Goal: Task Accomplishment & Management: Complete application form

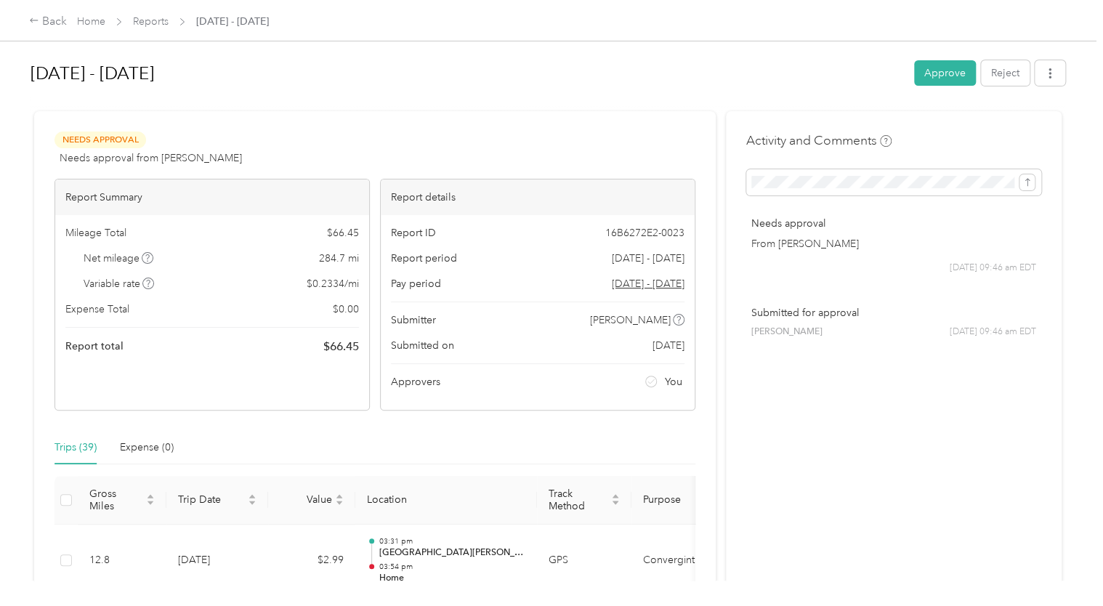
click at [923, 77] on button "Approve" at bounding box center [945, 72] width 62 height 25
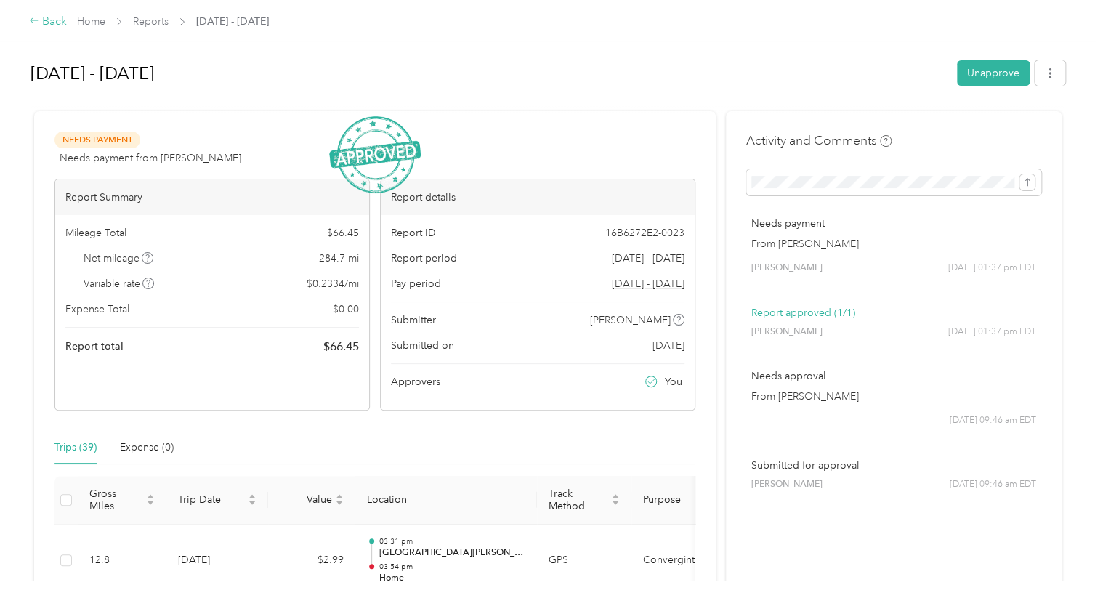
click at [47, 25] on div "Back" at bounding box center [48, 21] width 38 height 17
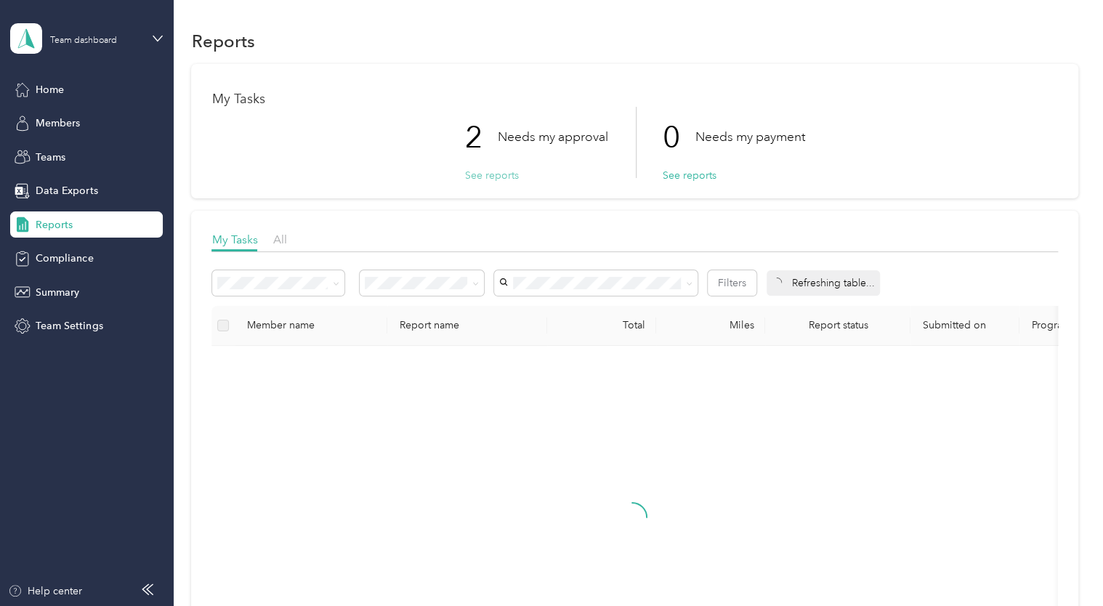
click at [498, 178] on button "See reports" at bounding box center [491, 175] width 54 height 15
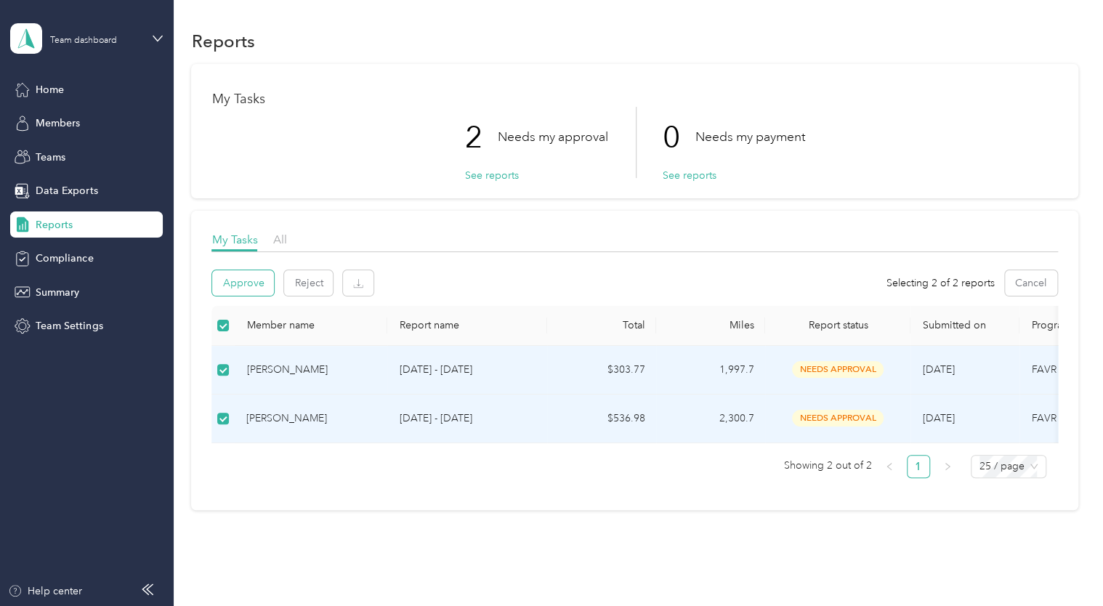
click at [249, 288] on button "Approve" at bounding box center [243, 282] width 62 height 25
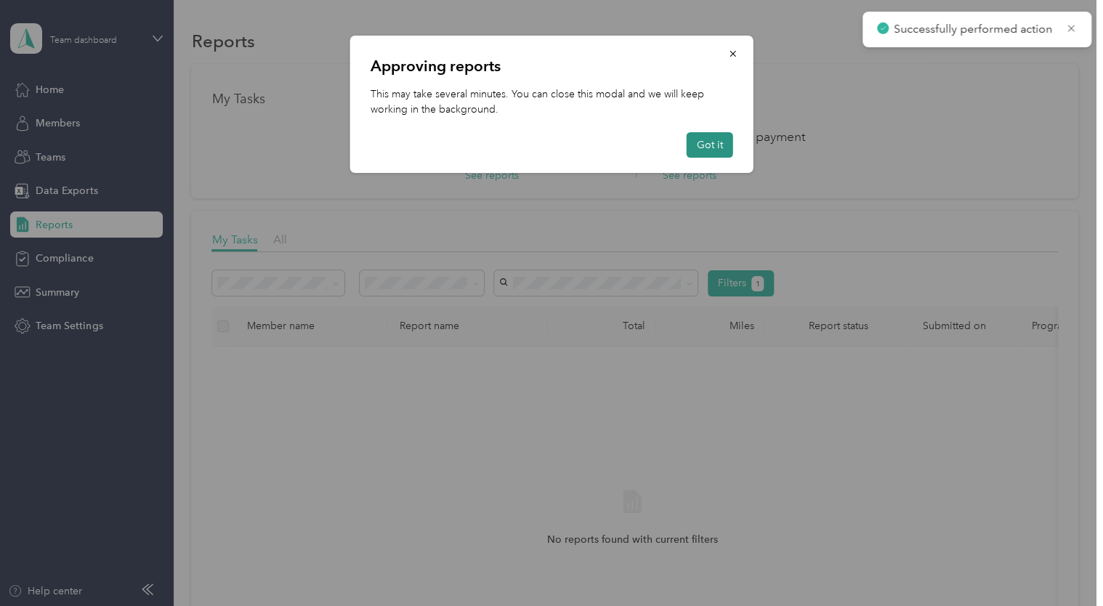
click at [714, 147] on button "Got it" at bounding box center [710, 144] width 47 height 25
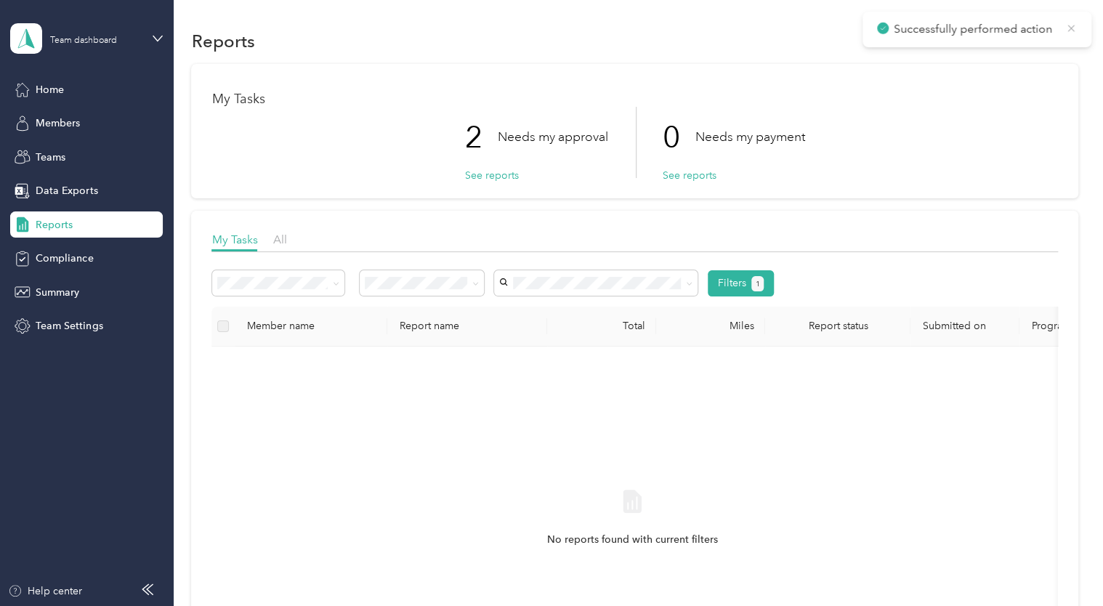
click at [1067, 31] on icon at bounding box center [1071, 28] width 12 height 13
click at [52, 92] on span "Home" at bounding box center [50, 89] width 28 height 15
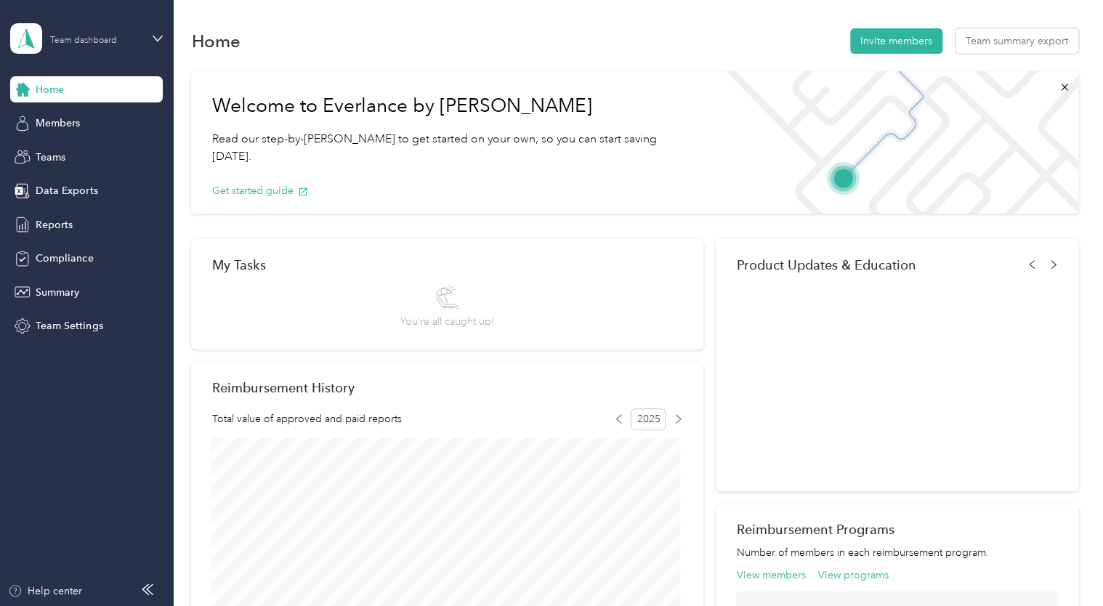
click at [129, 42] on div "Team dashboard" at bounding box center [95, 38] width 91 height 14
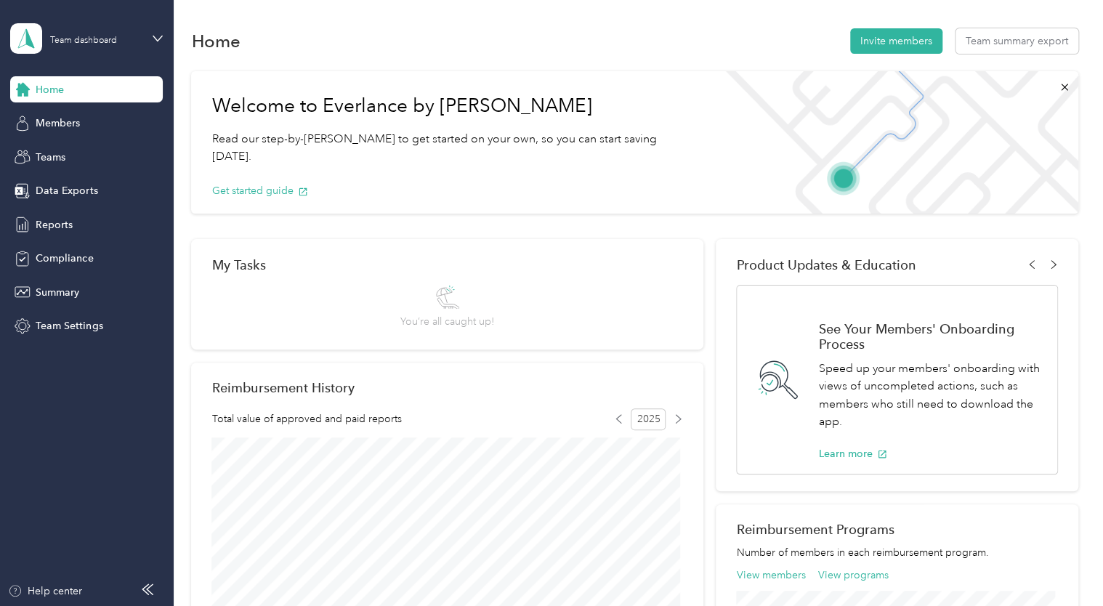
click at [73, 147] on div "Personal dashboard" at bounding box center [69, 152] width 92 height 15
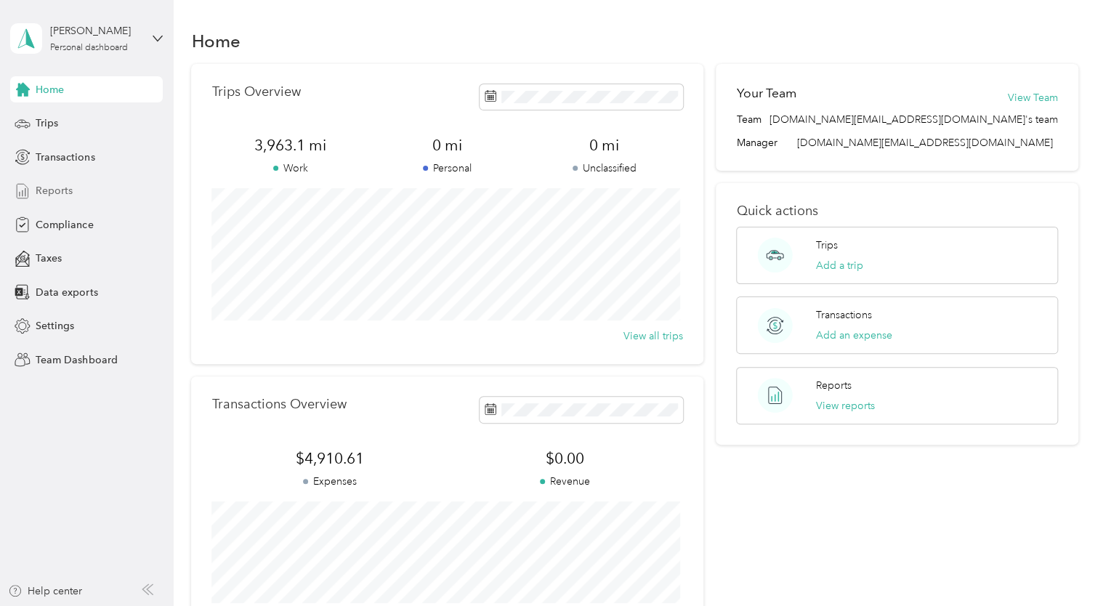
click at [67, 195] on span "Reports" at bounding box center [54, 190] width 37 height 15
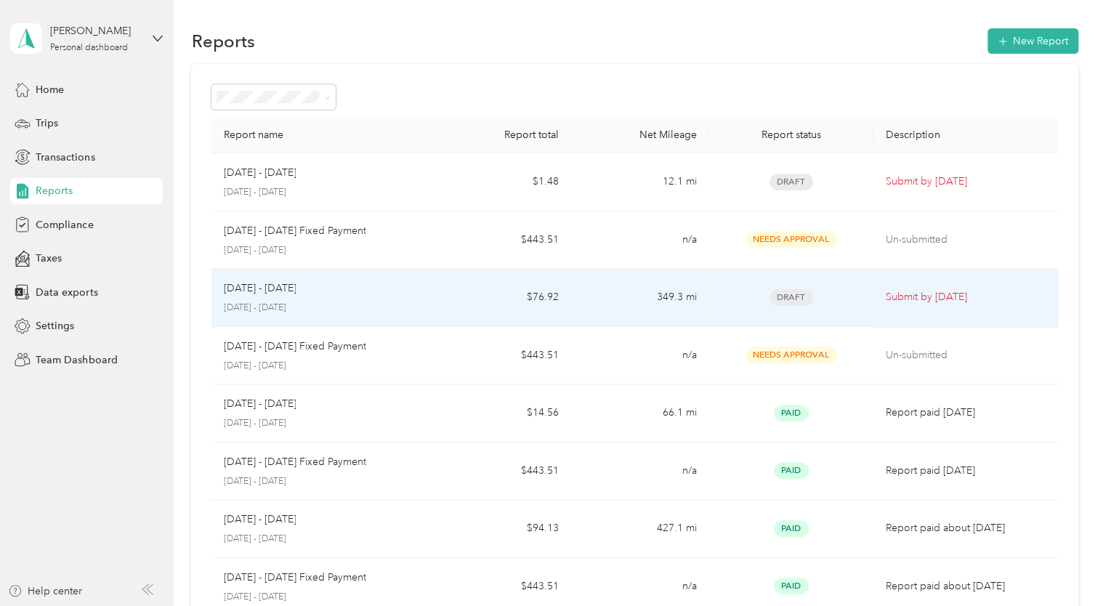
click at [925, 300] on p "Submit by [DATE]" at bounding box center [965, 297] width 161 height 16
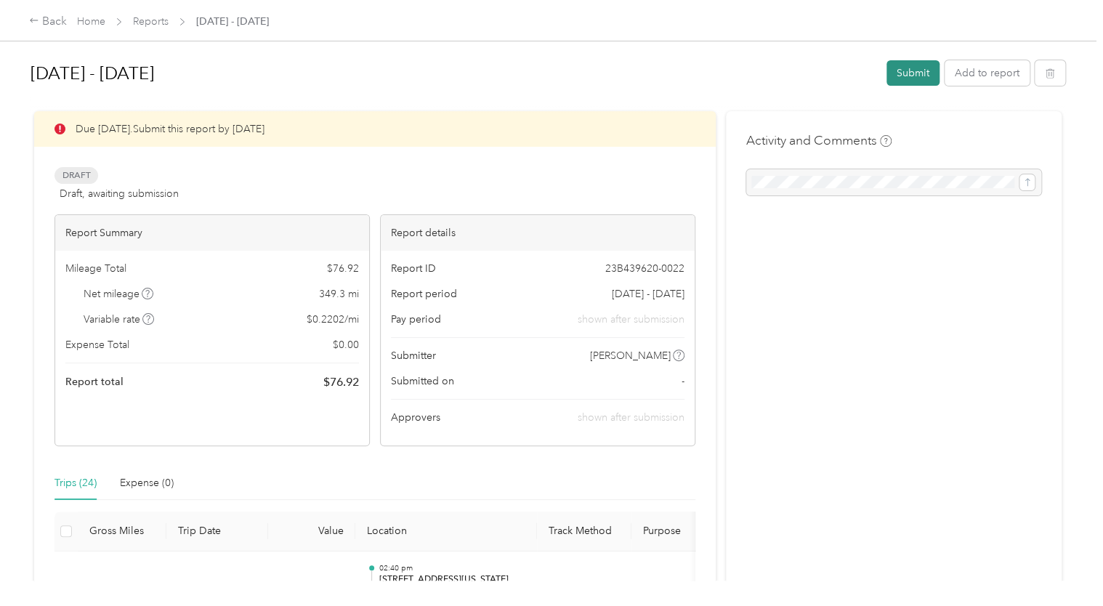
click at [908, 70] on button "Submit" at bounding box center [912, 72] width 53 height 25
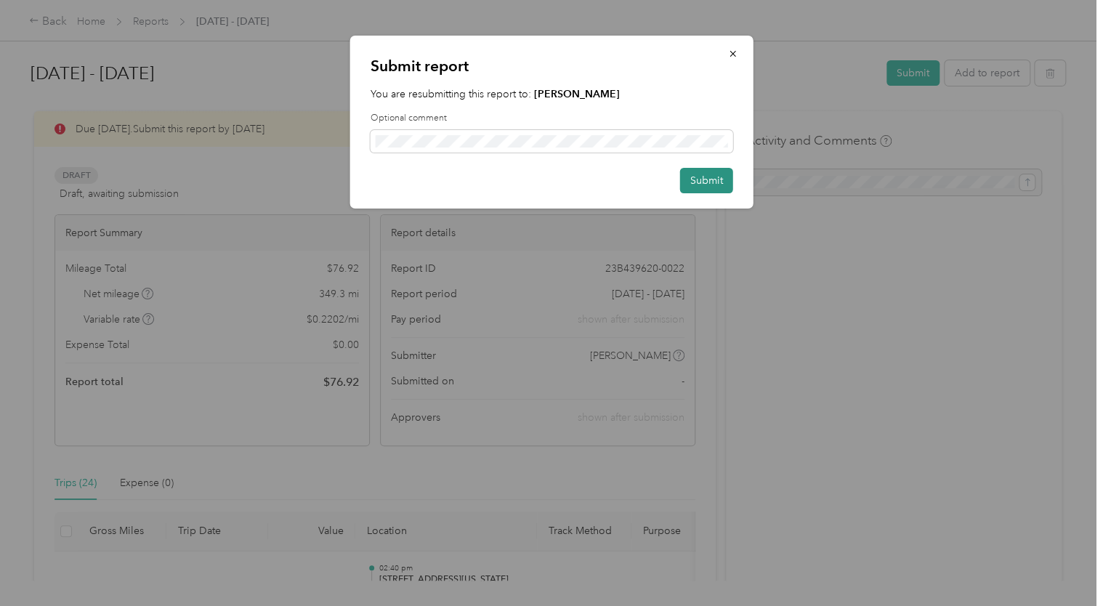
click at [710, 186] on button "Submit" at bounding box center [706, 180] width 53 height 25
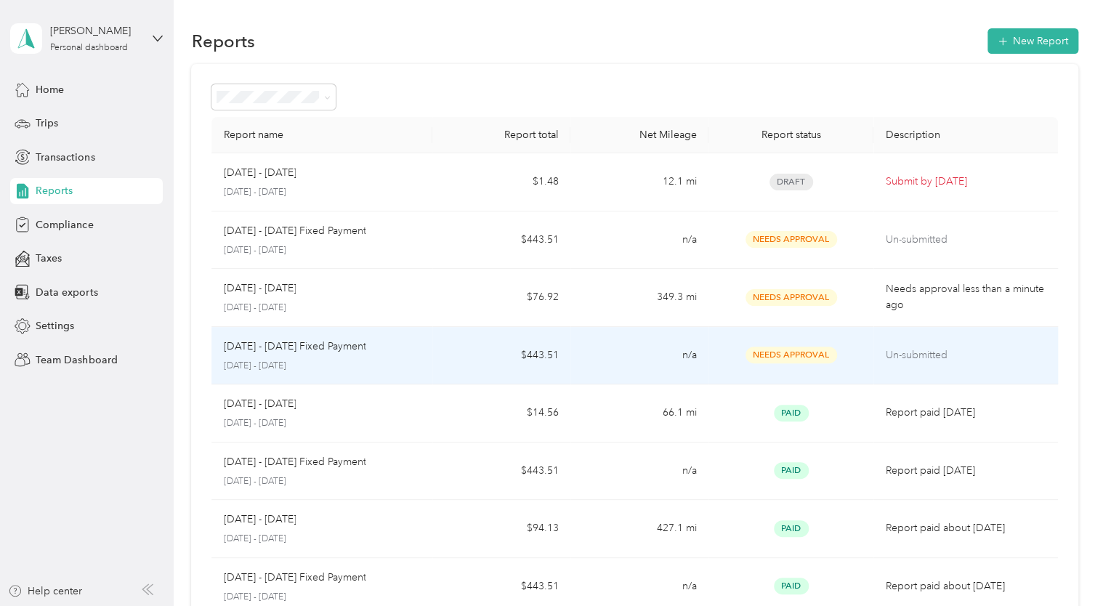
click at [923, 351] on p "Un-submitted" at bounding box center [965, 355] width 161 height 16
